Goal: Information Seeking & Learning: Compare options

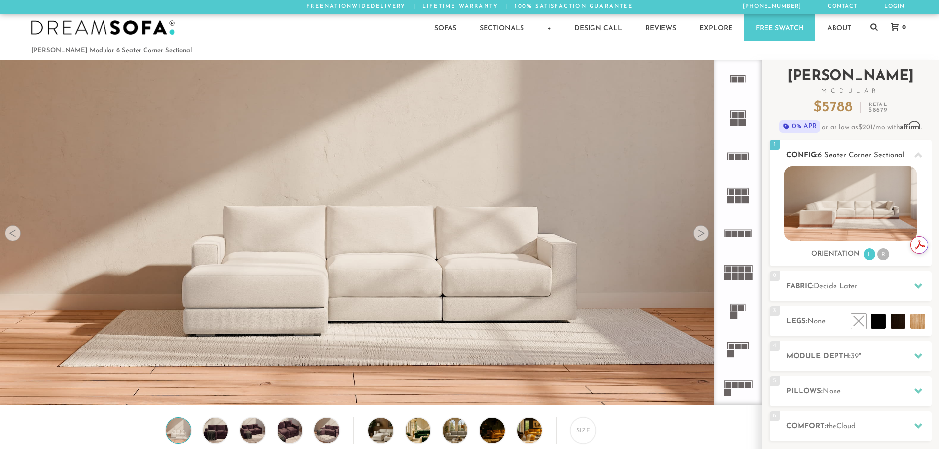
click at [886, 256] on li "R" at bounding box center [883, 254] width 12 height 12
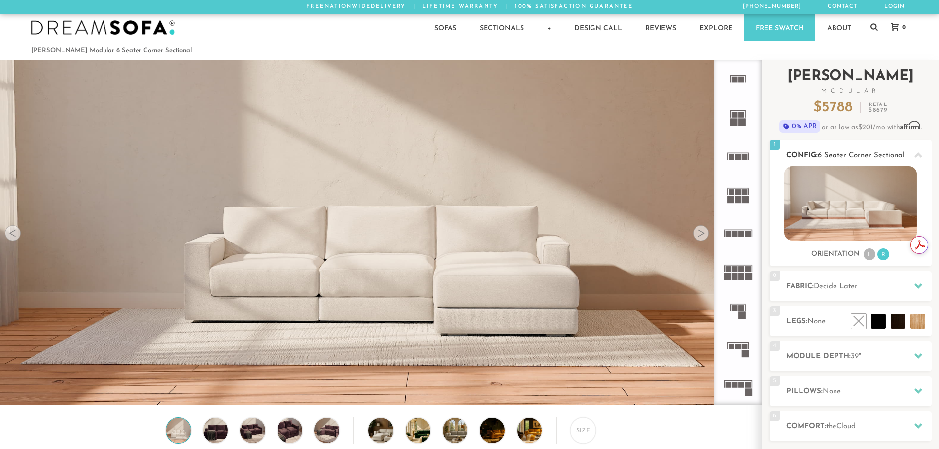
click at [870, 256] on li "L" at bounding box center [870, 254] width 12 height 12
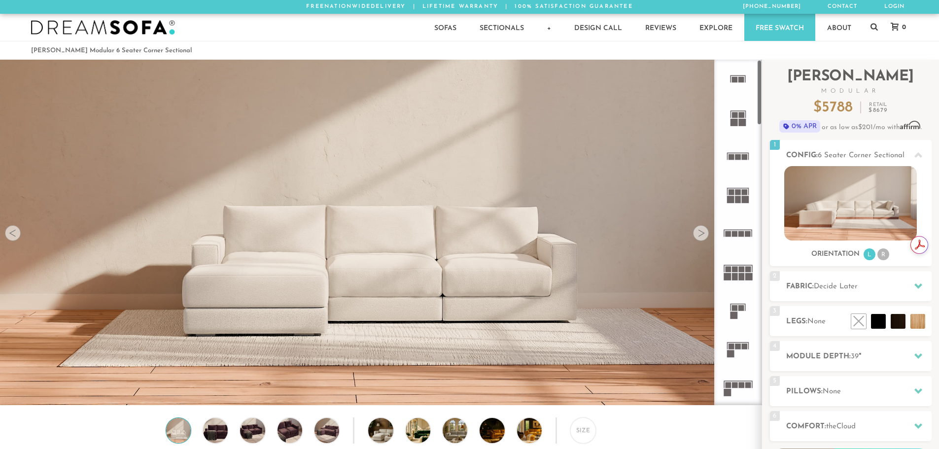
click at [745, 239] on icon at bounding box center [738, 233] width 38 height 38
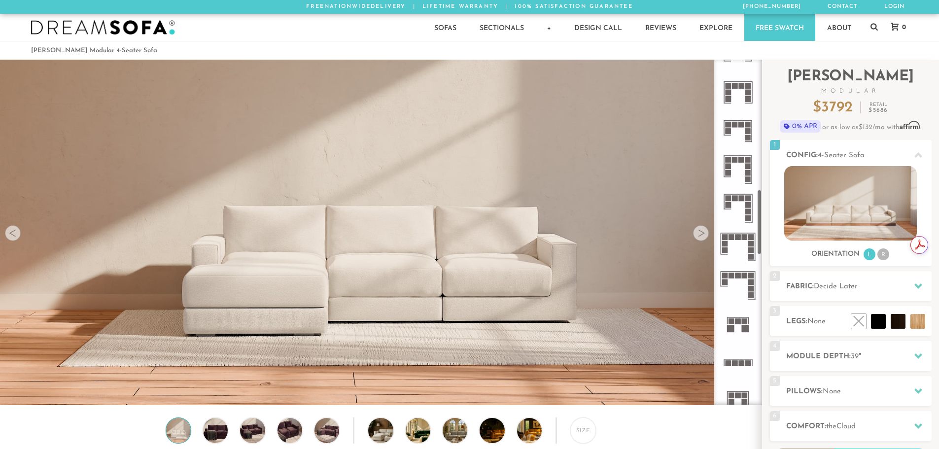
scroll to position [694, 0]
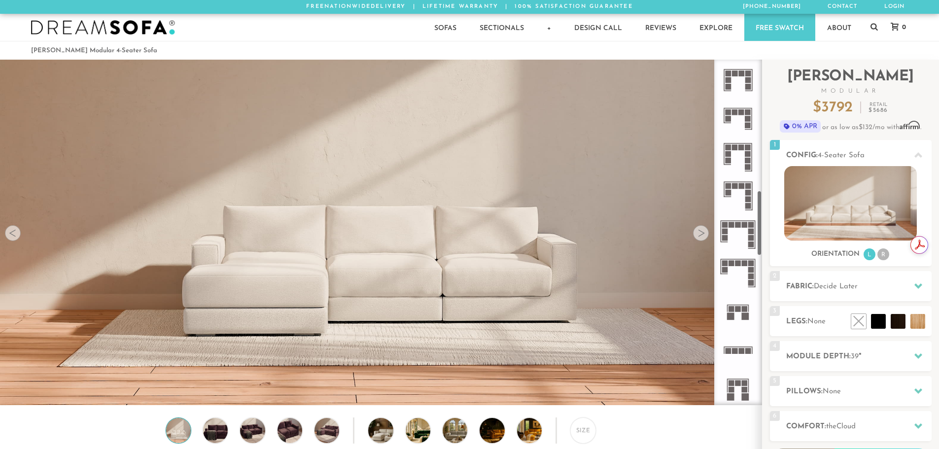
click at [743, 262] on rect at bounding box center [745, 263] width 6 height 6
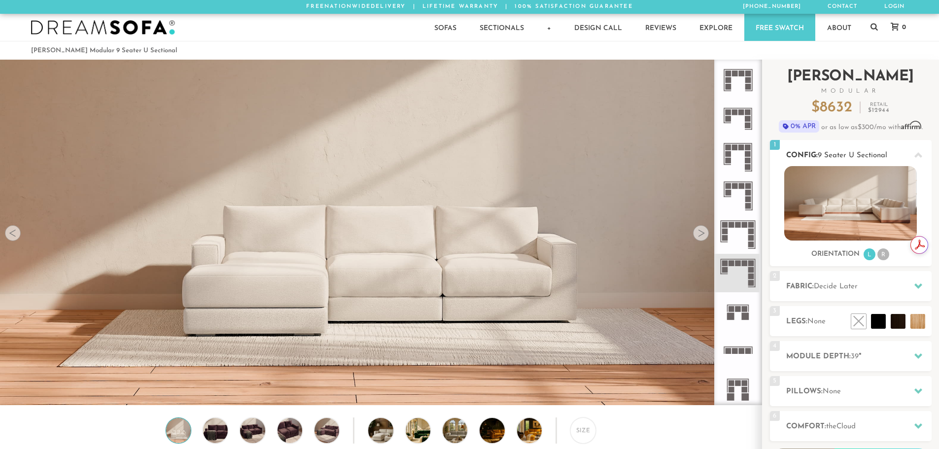
click at [885, 257] on li "R" at bounding box center [883, 254] width 12 height 12
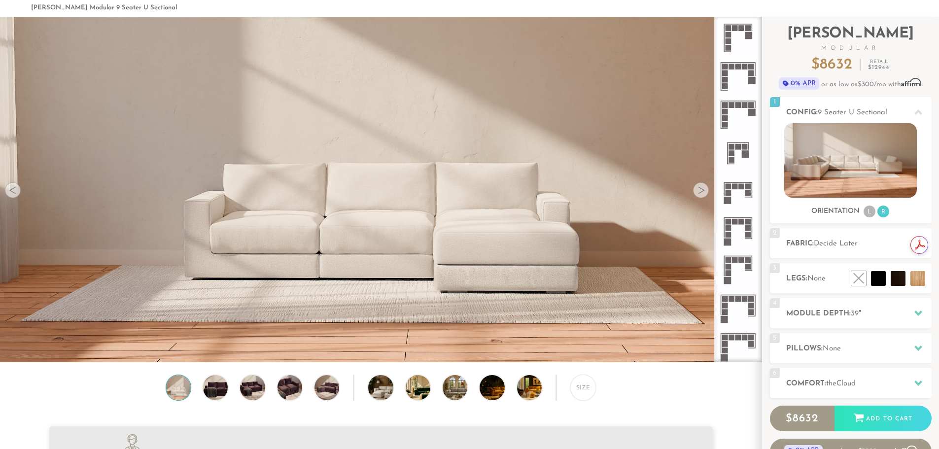
scroll to position [49, 0]
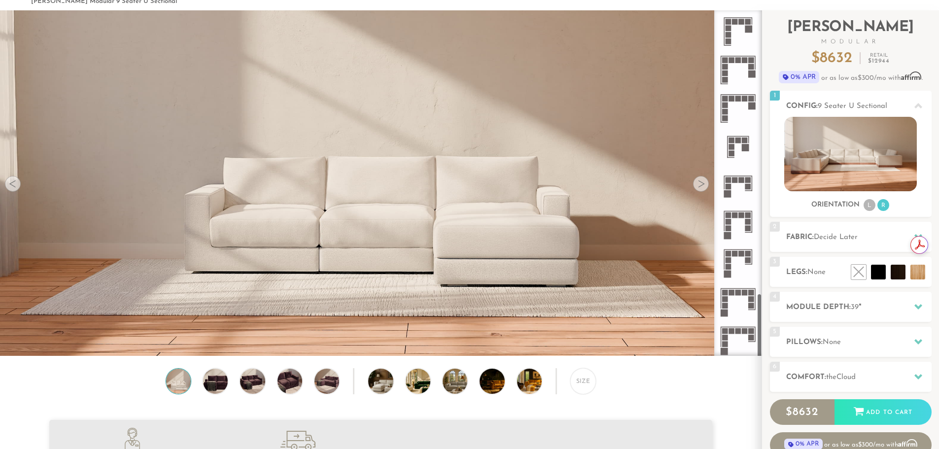
click at [726, 117] on rect at bounding box center [725, 118] width 6 height 6
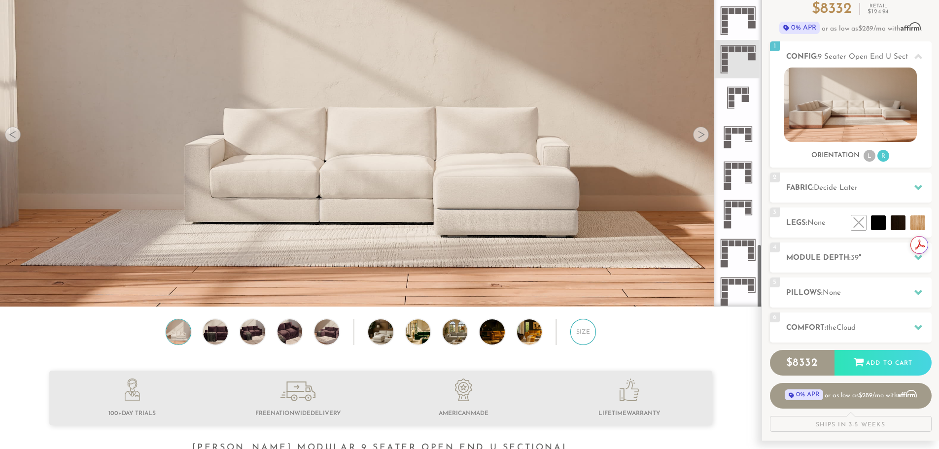
click at [588, 337] on div "Size" at bounding box center [583, 332] width 26 height 26
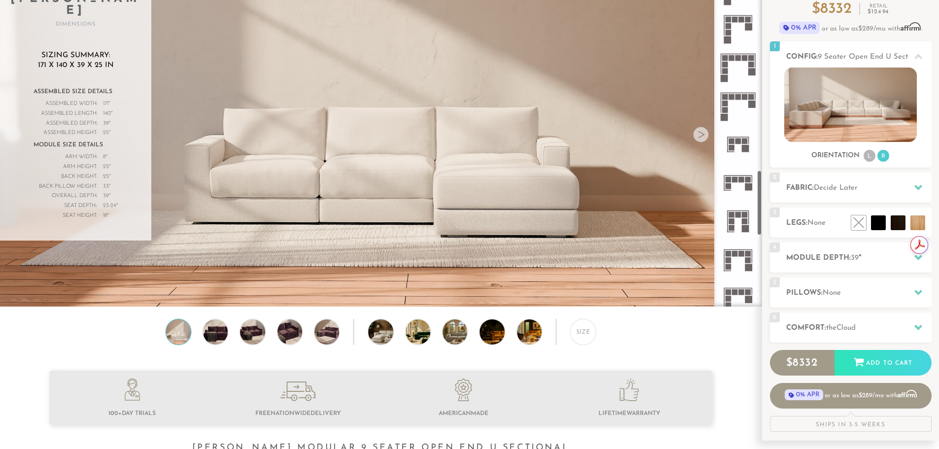
scroll to position [1109, 0]
click at [737, 70] on icon at bounding box center [738, 67] width 38 height 38
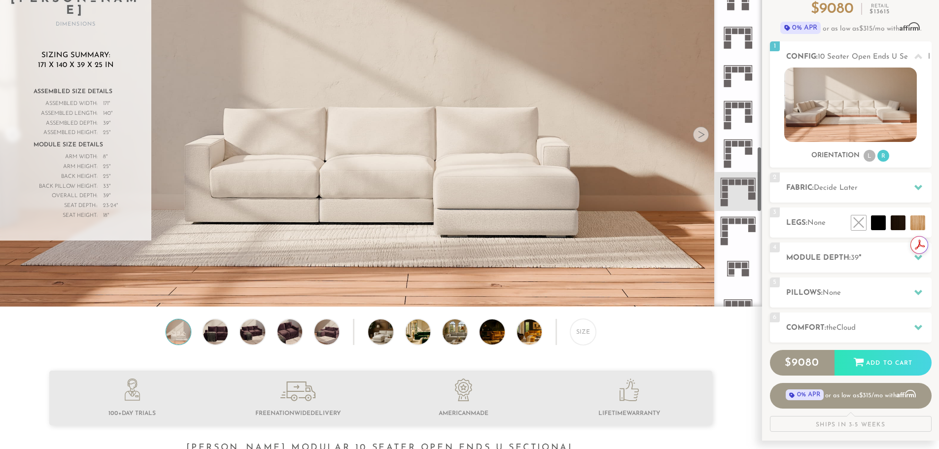
scroll to position [986, 0]
click at [746, 90] on icon at bounding box center [738, 75] width 38 height 38
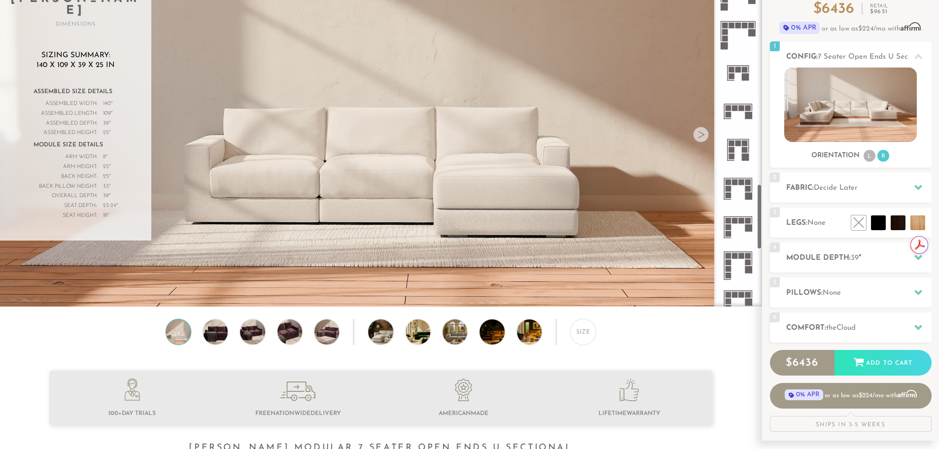
scroll to position [1183, 0]
click at [747, 186] on rect at bounding box center [748, 187] width 6 height 6
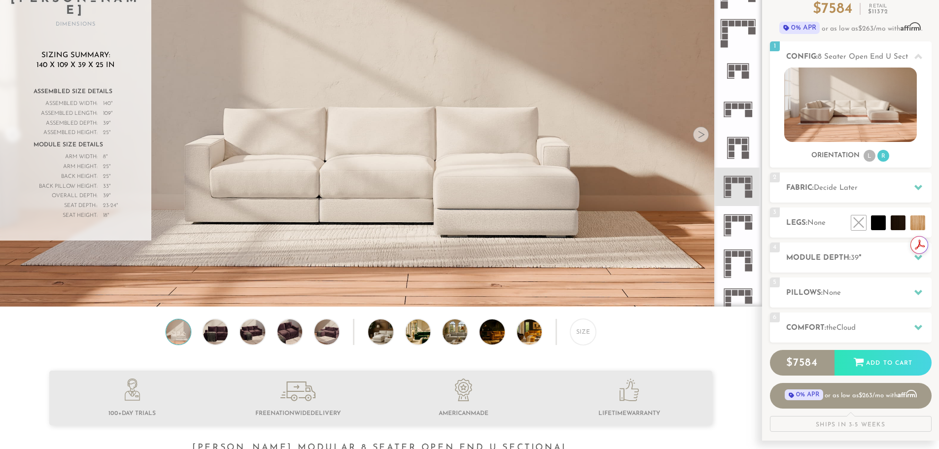
click at [738, 224] on icon at bounding box center [738, 225] width 38 height 38
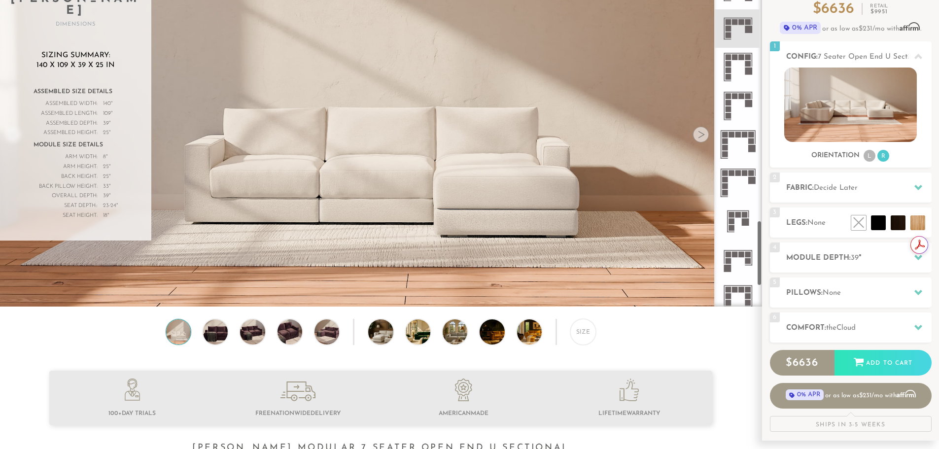
scroll to position [1380, 0]
click at [216, 338] on img at bounding box center [216, 331] width 30 height 25
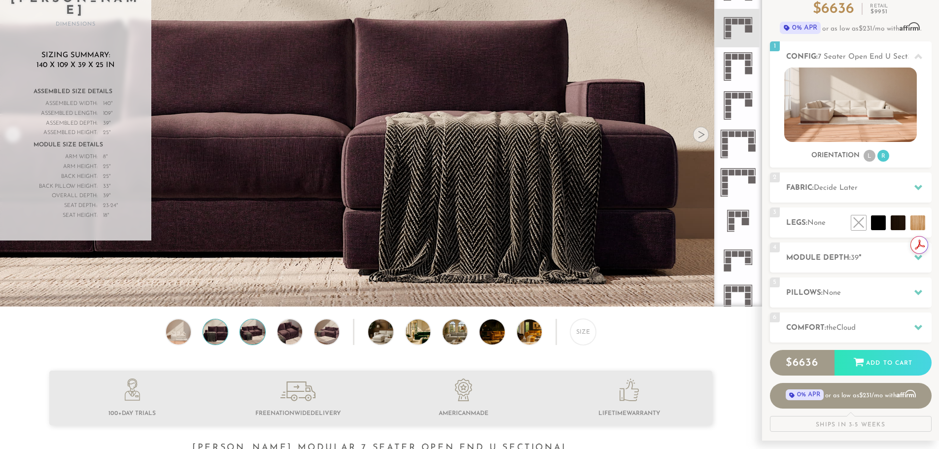
click at [260, 339] on img at bounding box center [253, 331] width 30 height 25
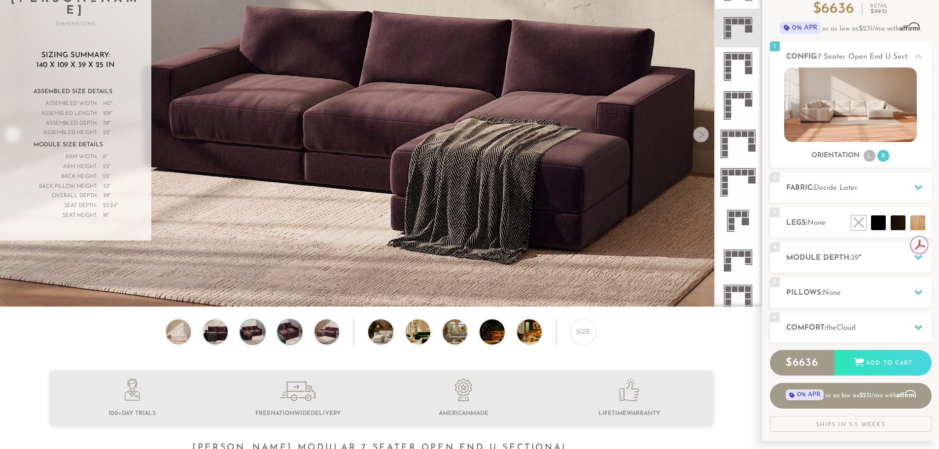
click at [288, 342] on img at bounding box center [290, 331] width 30 height 25
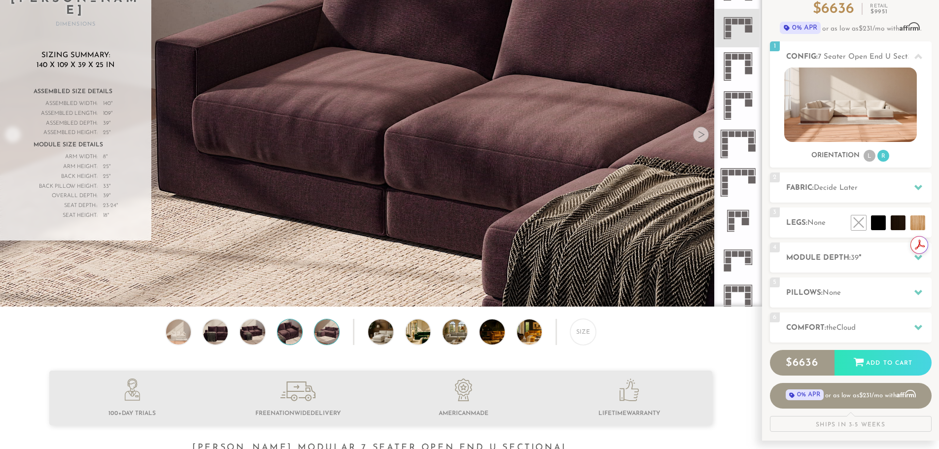
click at [327, 342] on img at bounding box center [327, 331] width 30 height 25
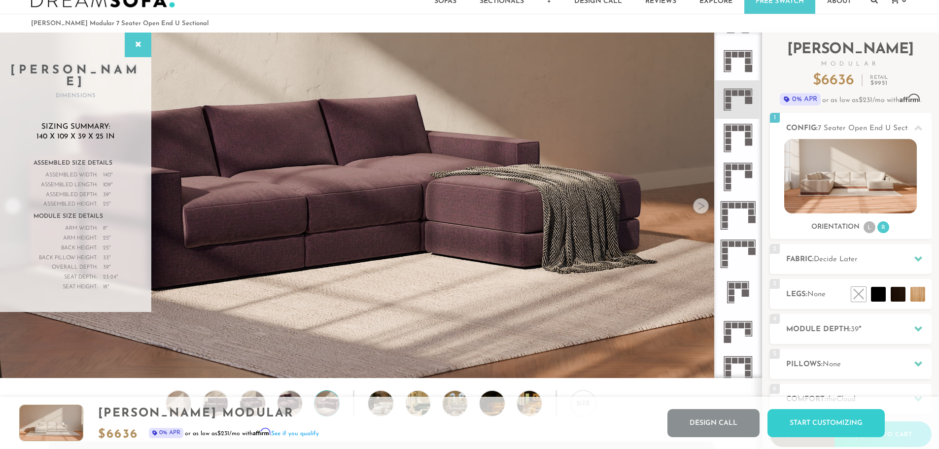
scroll to position [0, 0]
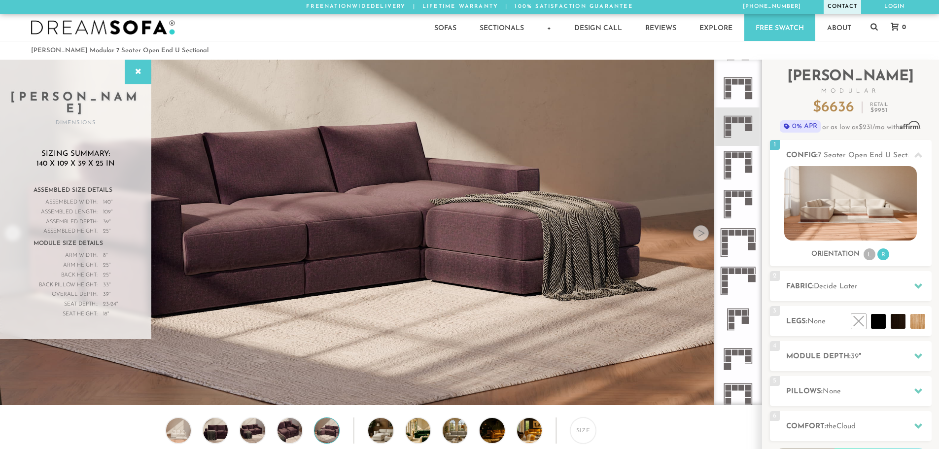
click at [837, 9] on link "Contact" at bounding box center [842, 7] width 37 height 14
